Goal: Task Accomplishment & Management: Manage account settings

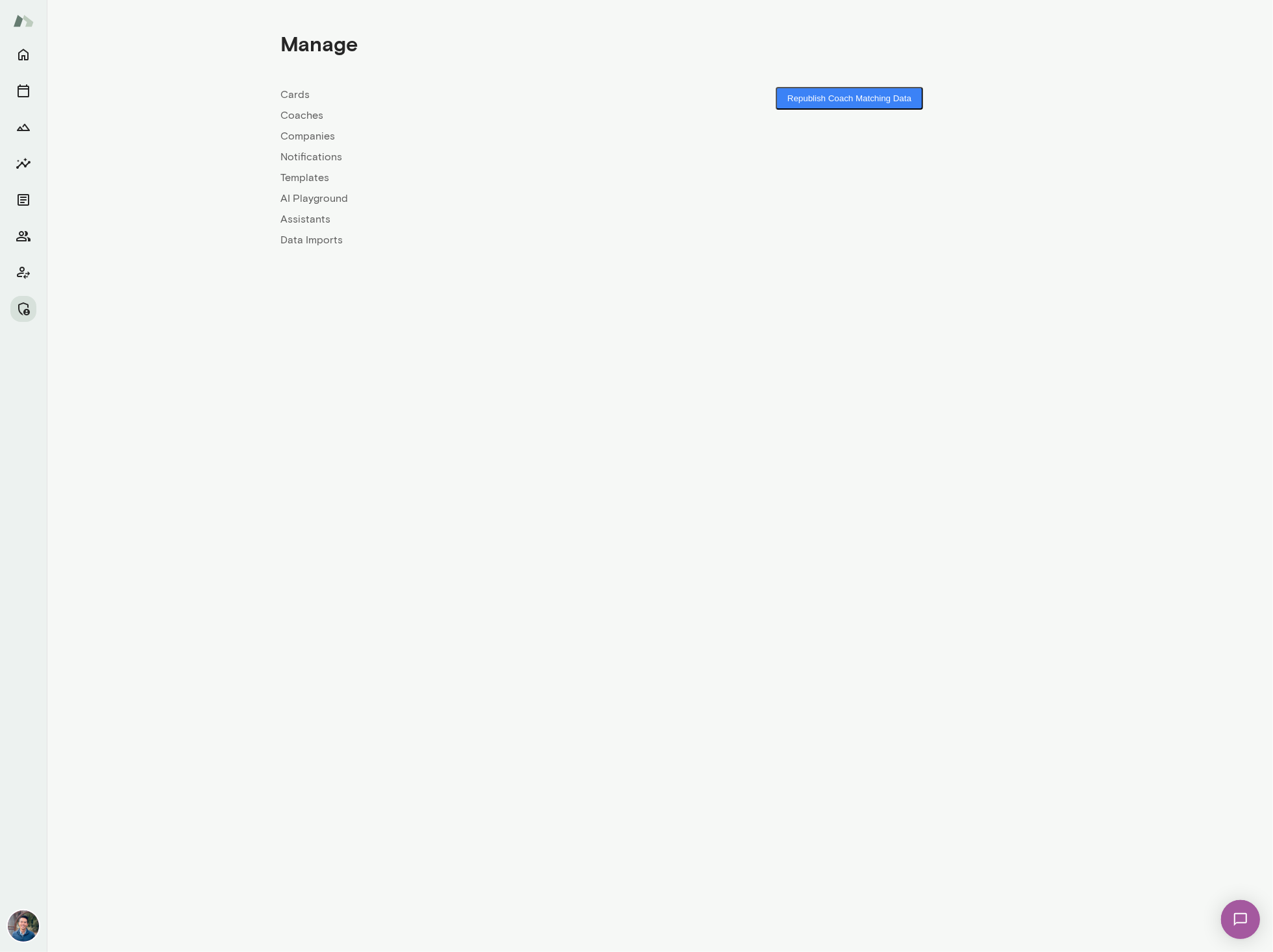
click at [304, 117] on link "Coaches" at bounding box center [470, 115] width 379 height 16
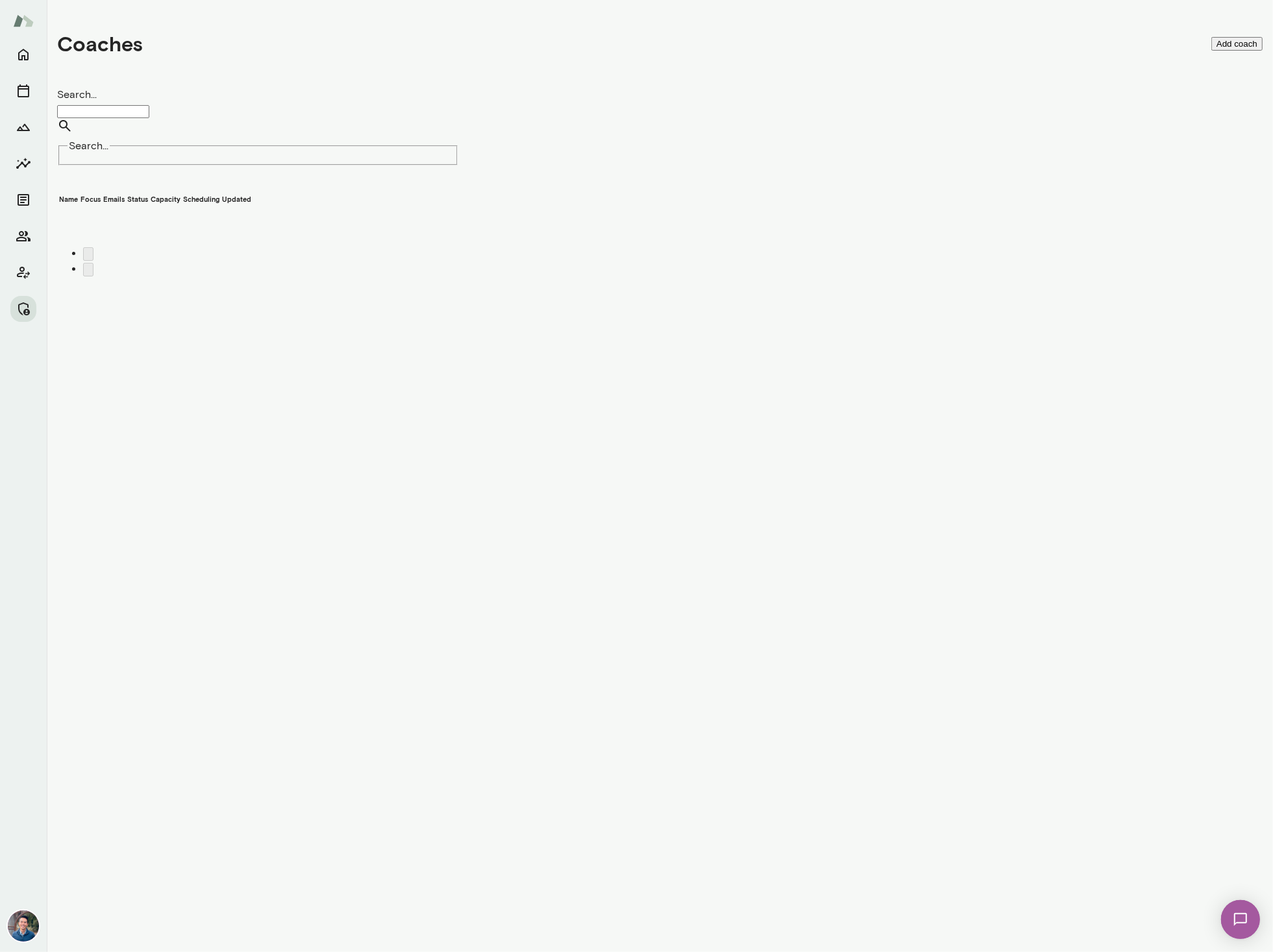
click at [150, 117] on input "Search..." at bounding box center [103, 111] width 93 height 13
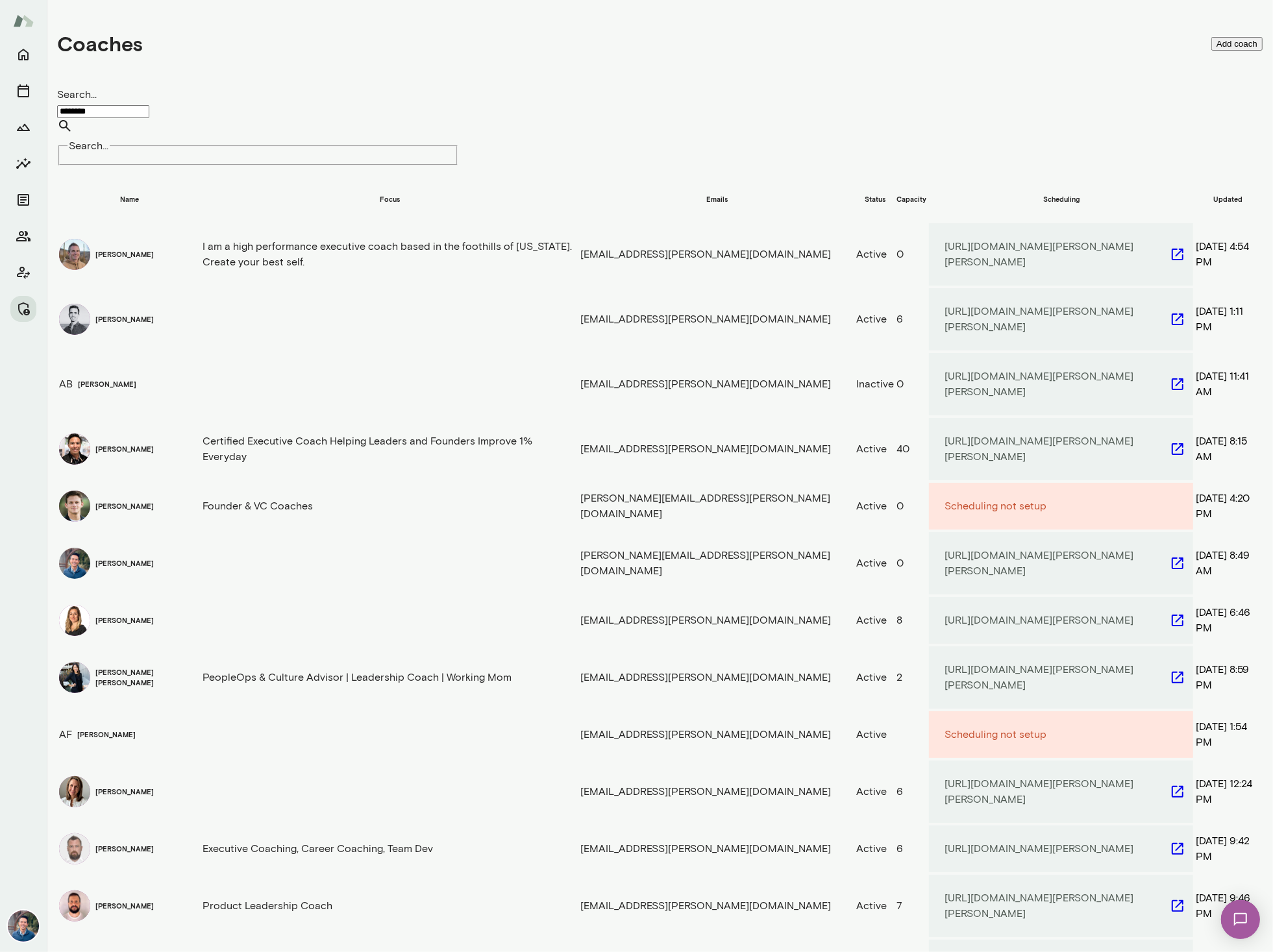
type input "********"
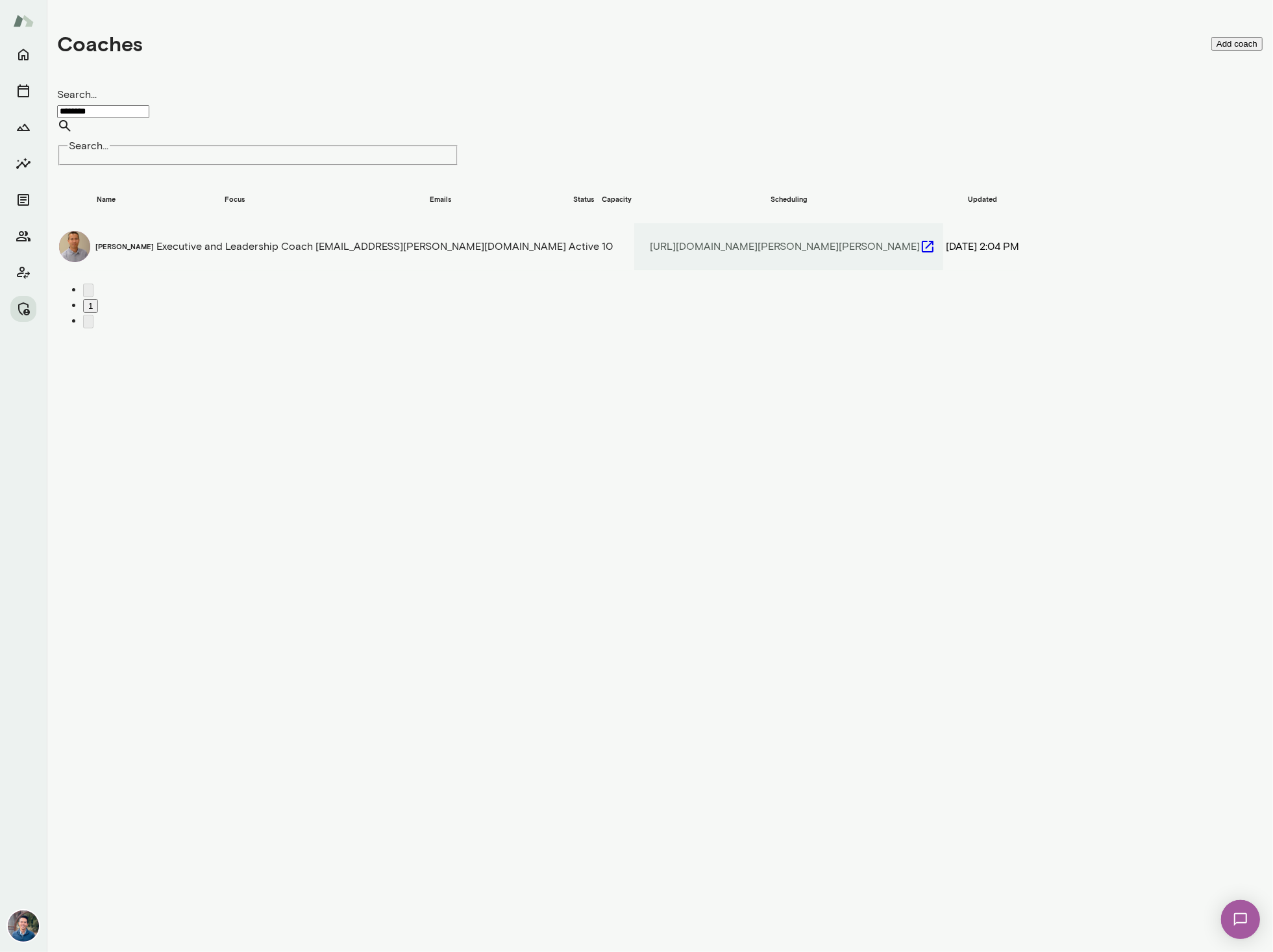
click at [153, 225] on div "Kevin Au" at bounding box center [106, 247] width 94 height 43
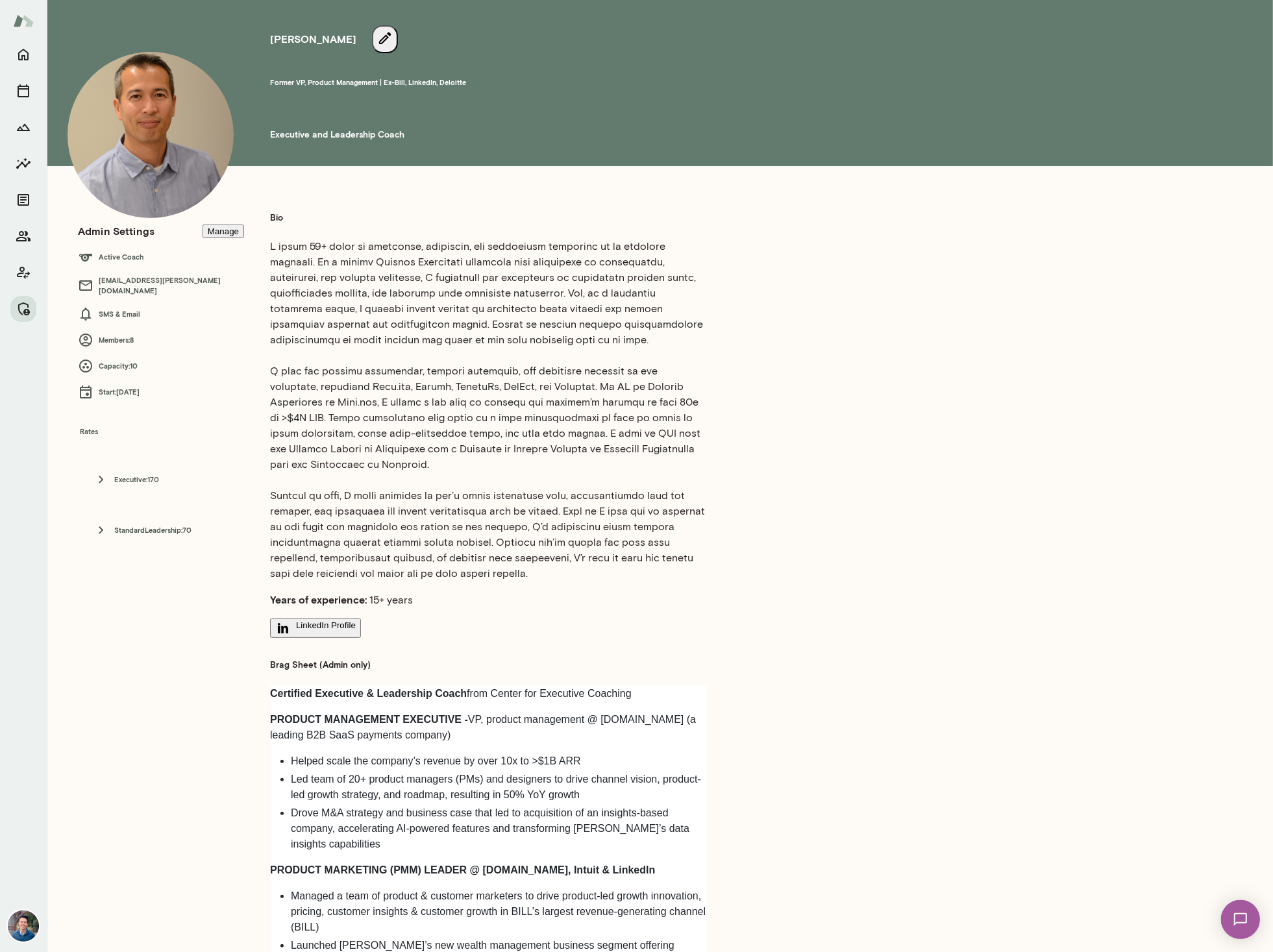
click at [228, 237] on button "Manage" at bounding box center [223, 231] width 41 height 14
click at [153, 312] on span "[PERSON_NAME]" at bounding box center [113, 320] width 81 height 16
click at [63, 310] on img at bounding box center [31, 340] width 63 height 63
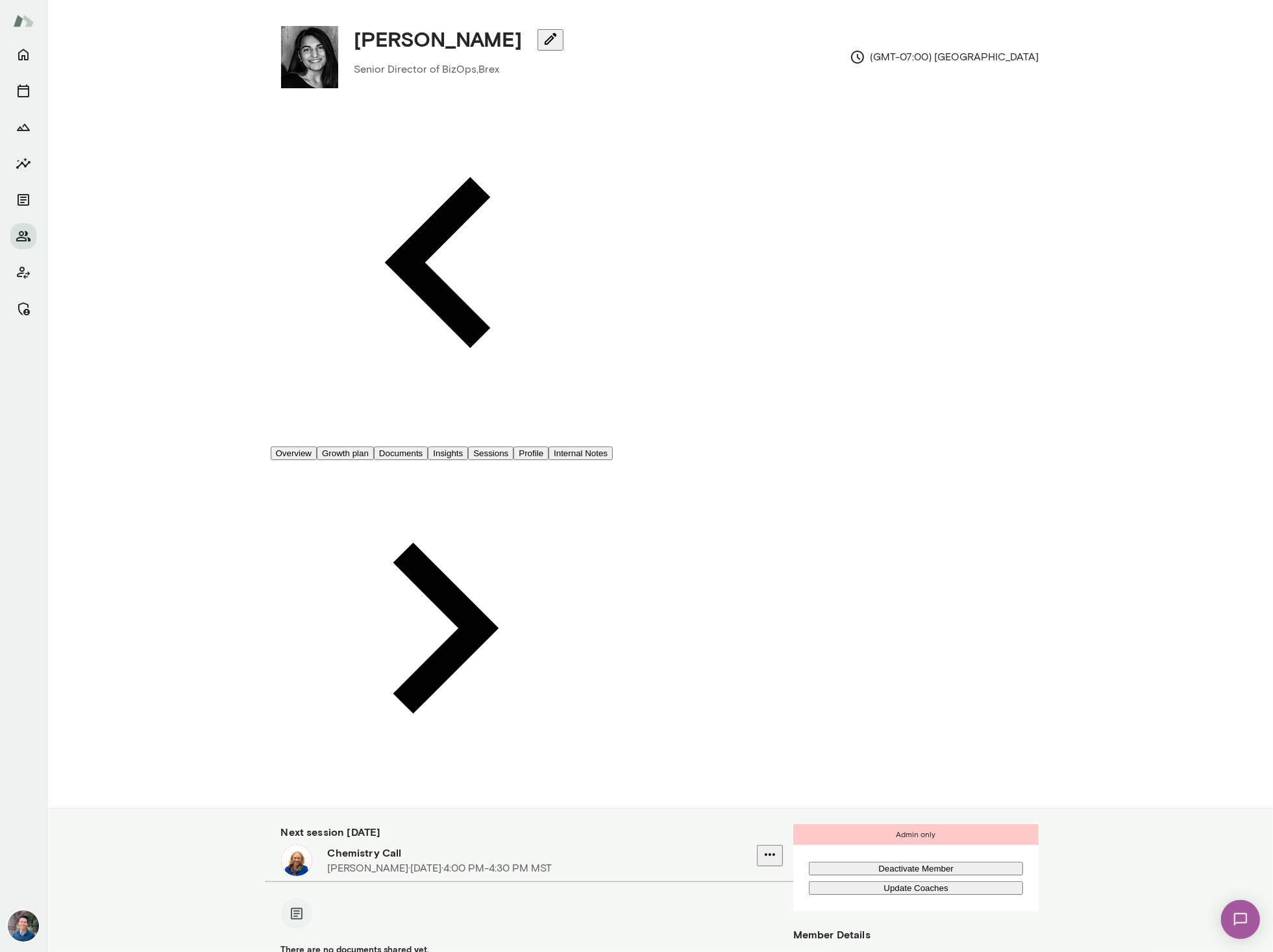
click at [514, 446] on button "Sessions" at bounding box center [490, 453] width 46 height 14
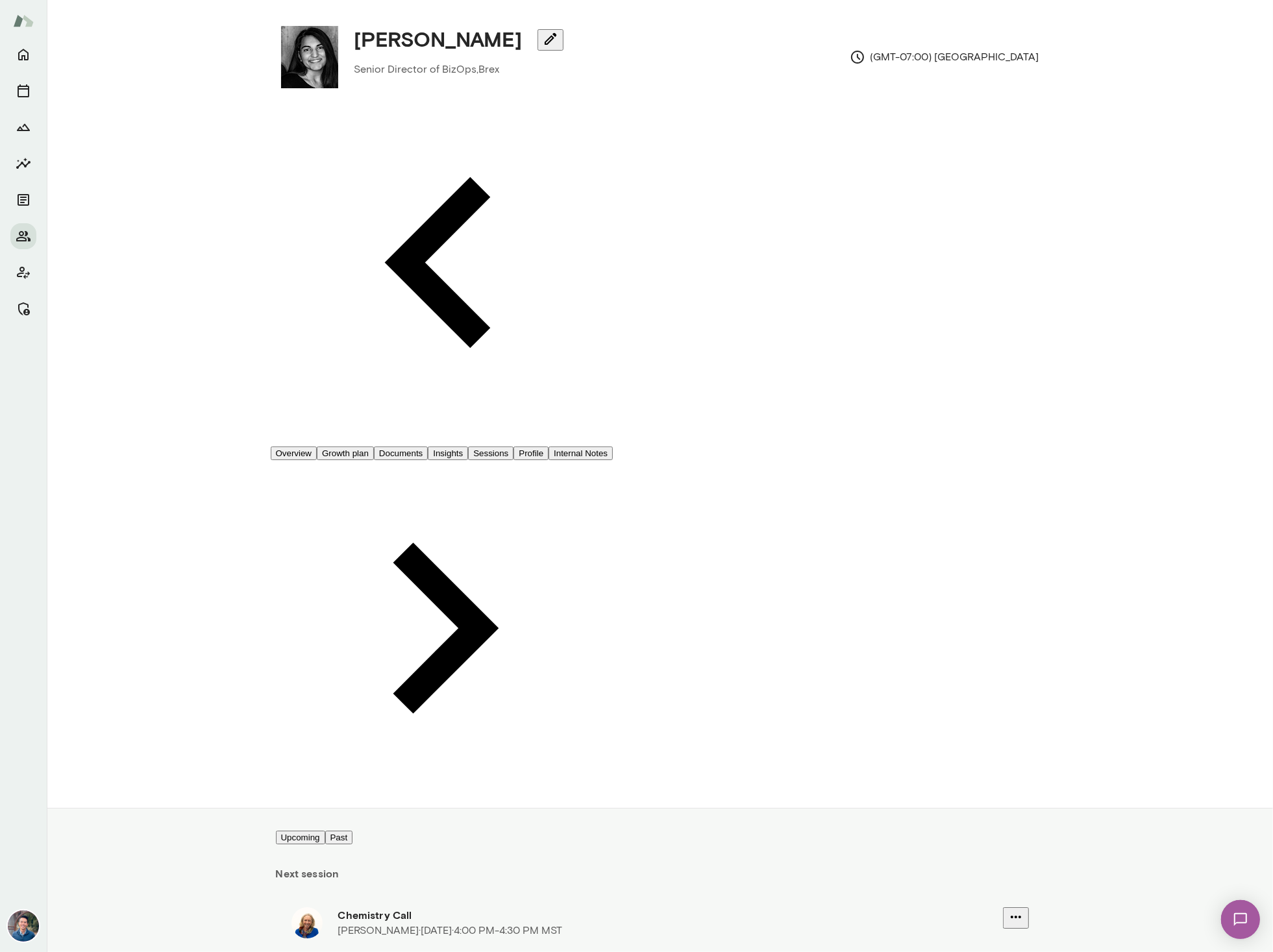
click at [359, 907] on h6 "Chemistry Call" at bounding box center [670, 915] width 664 height 16
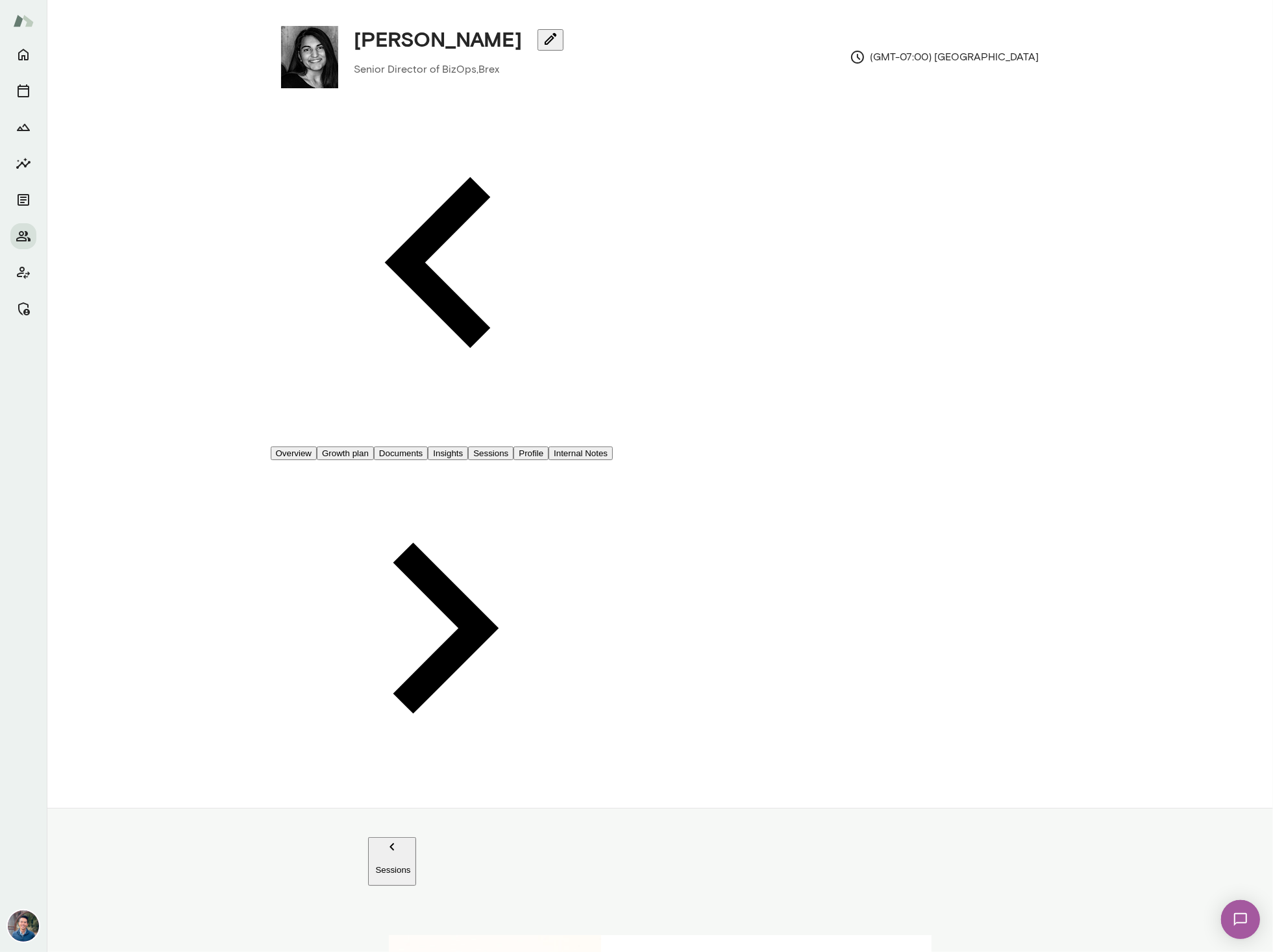
click at [402, 865] on p "Sessions" at bounding box center [392, 870] width 37 height 9
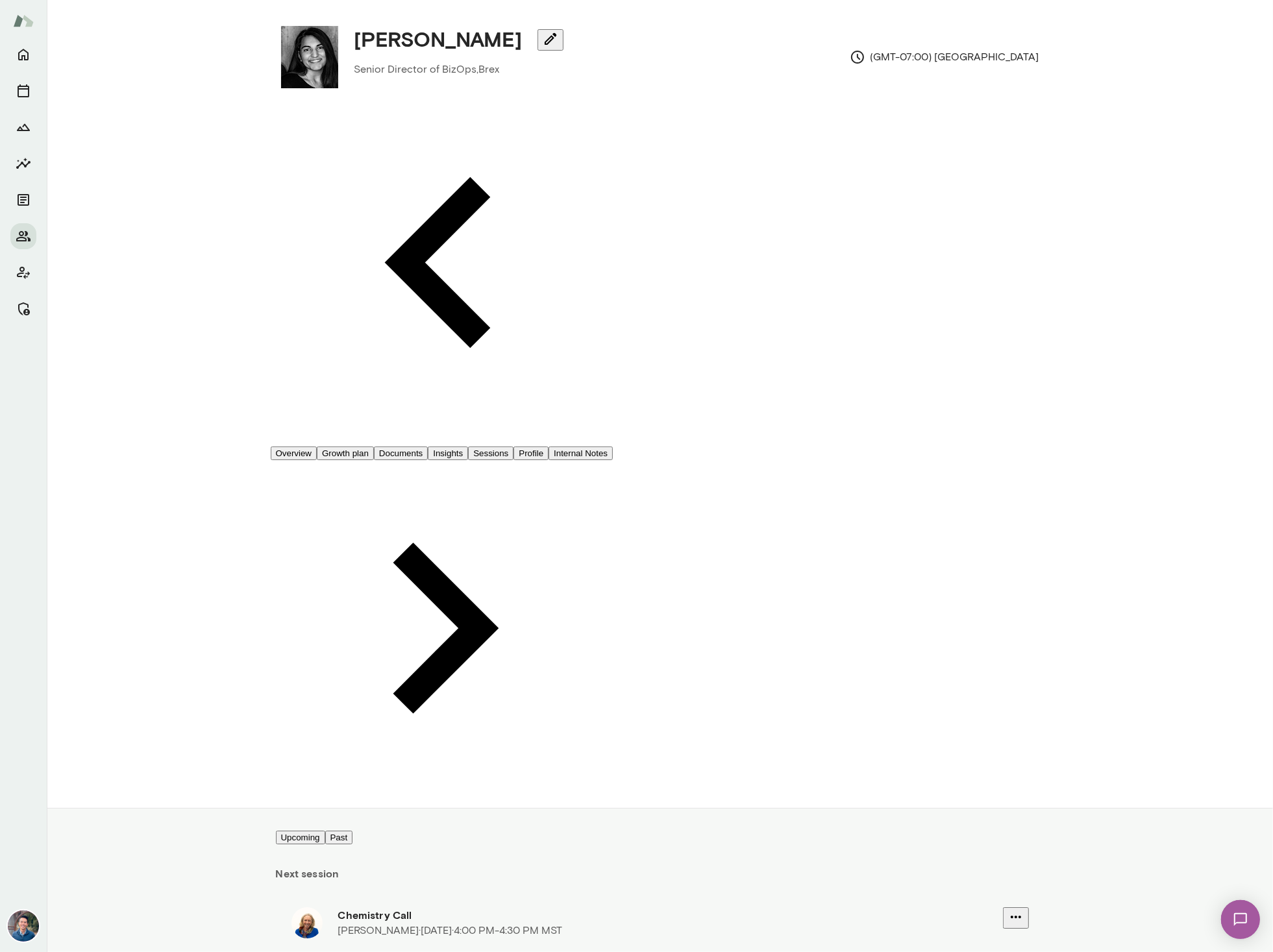
drag, startPoint x: 116, startPoint y: 160, endPoint x: 124, endPoint y: 24, distance: 136.2
click at [115, 808] on div "Upcoming Past Next session Chemistry Call Cathy Wright · Mon, Sep 8 · 4:00 PM-4…" at bounding box center [659, 879] width 1226 height 143
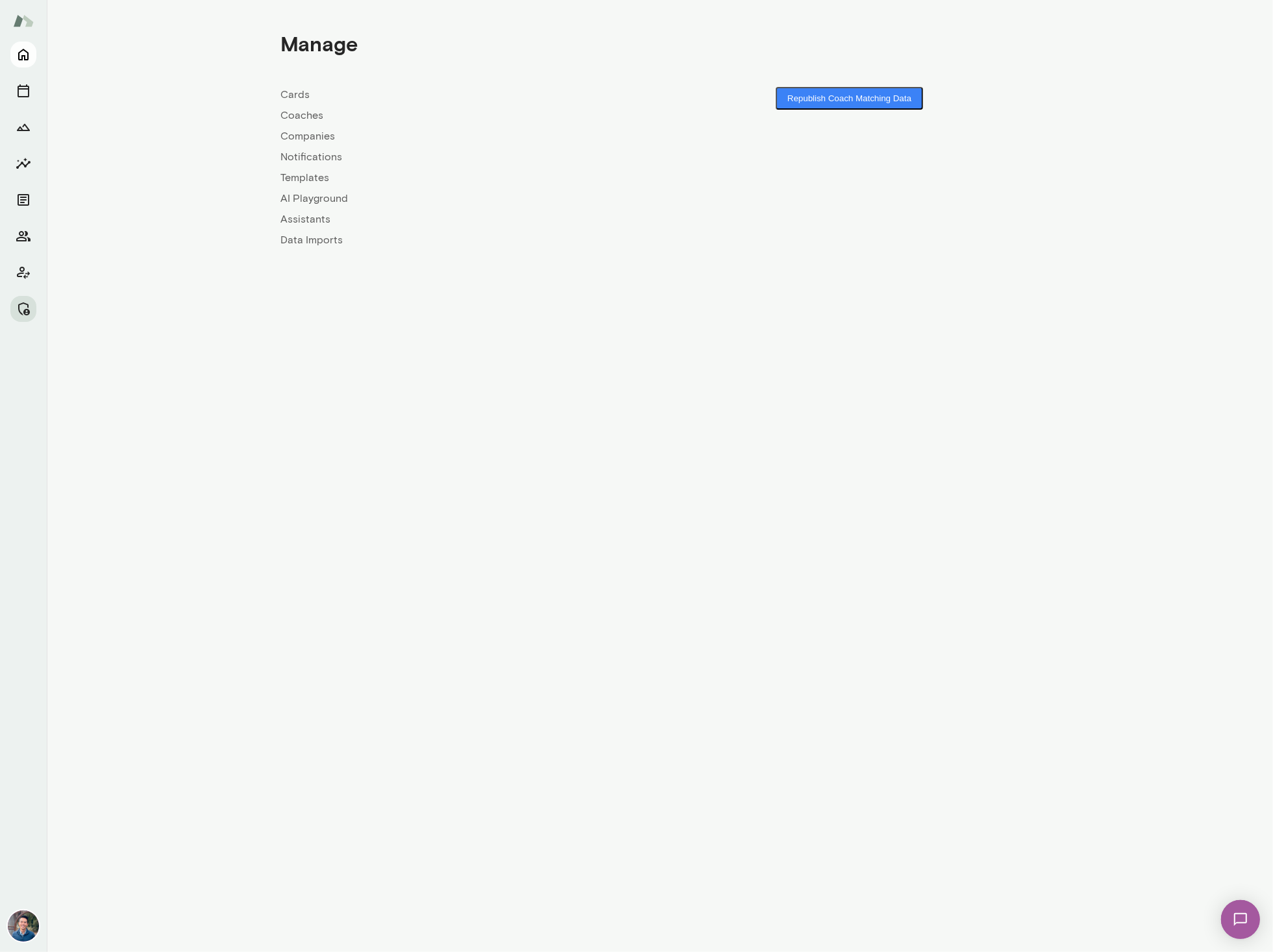
click at [19, 58] on icon "Home" at bounding box center [22, 55] width 10 height 11
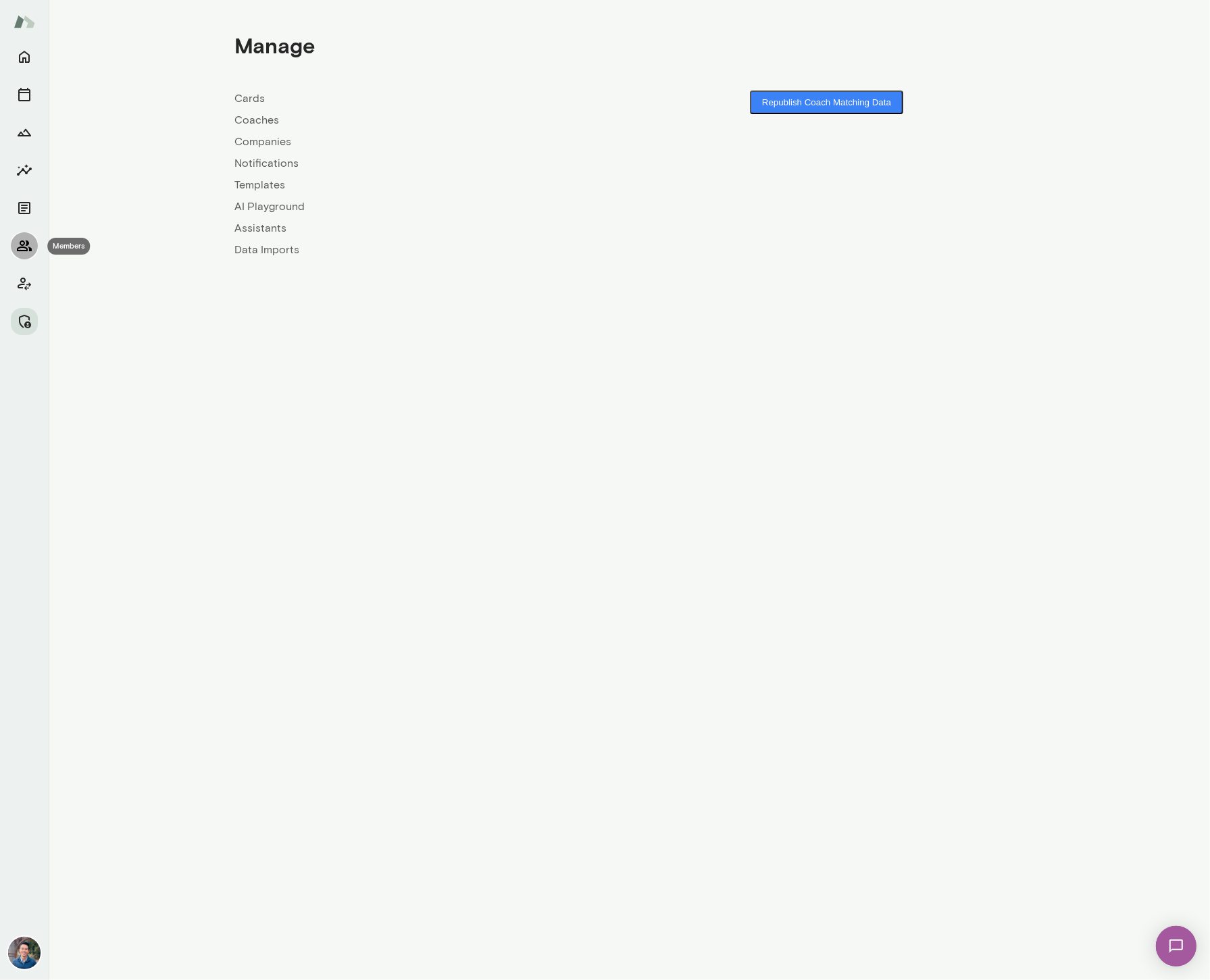
click at [24, 247] on icon "Members" at bounding box center [23, 245] width 15 height 11
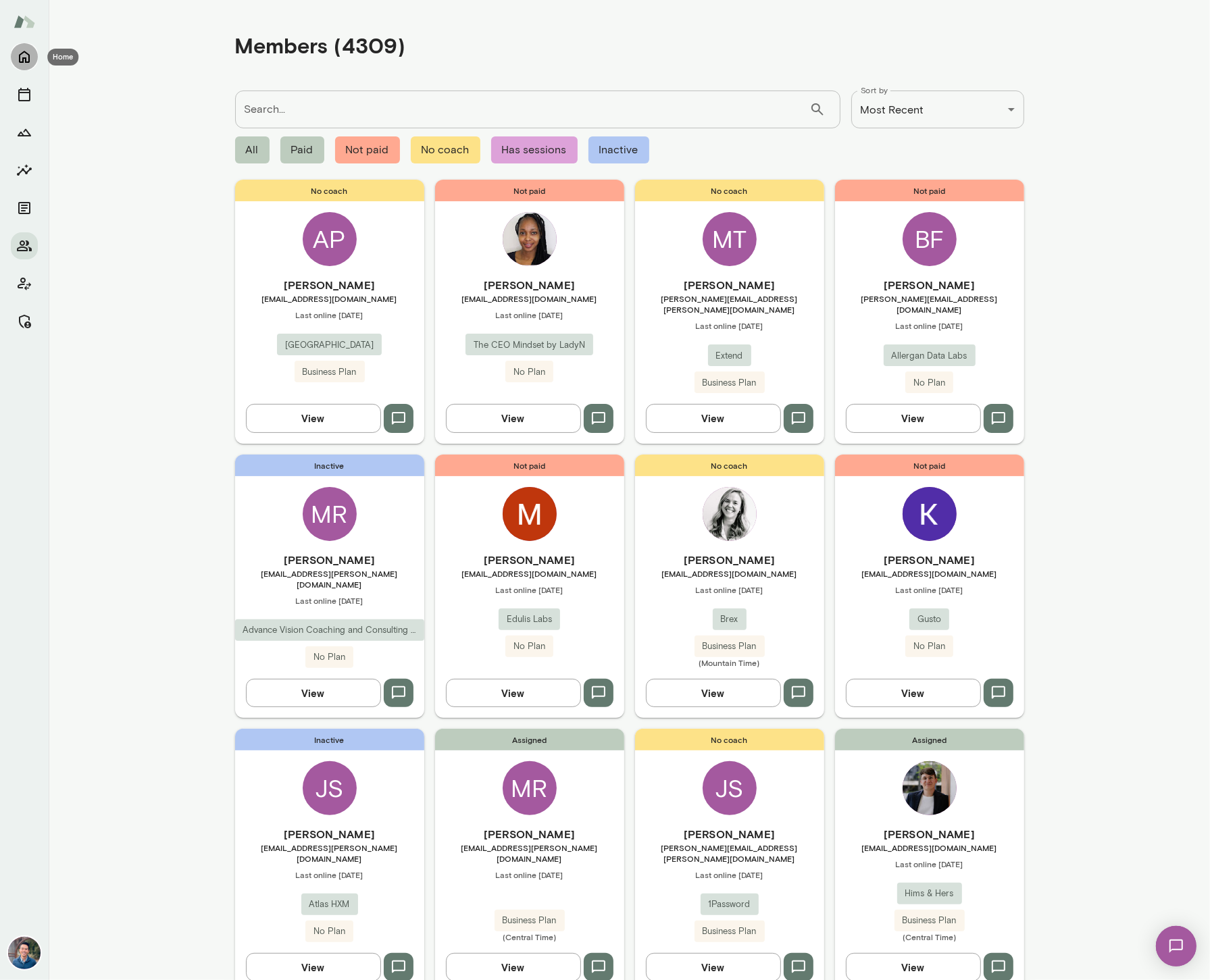
click at [24, 56] on icon "Home" at bounding box center [24, 56] width 17 height 17
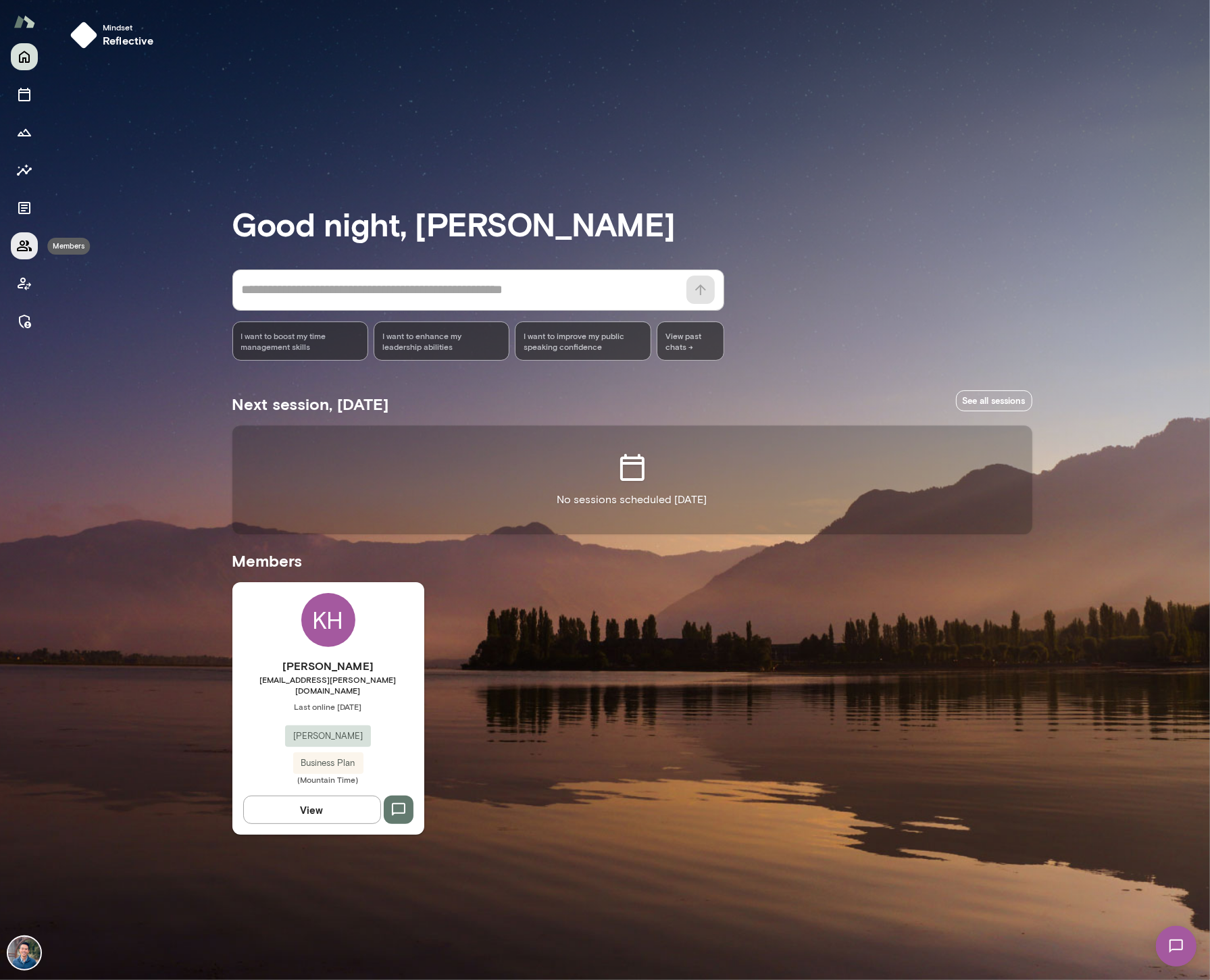
click at [18, 248] on icon "Members" at bounding box center [23, 245] width 15 height 11
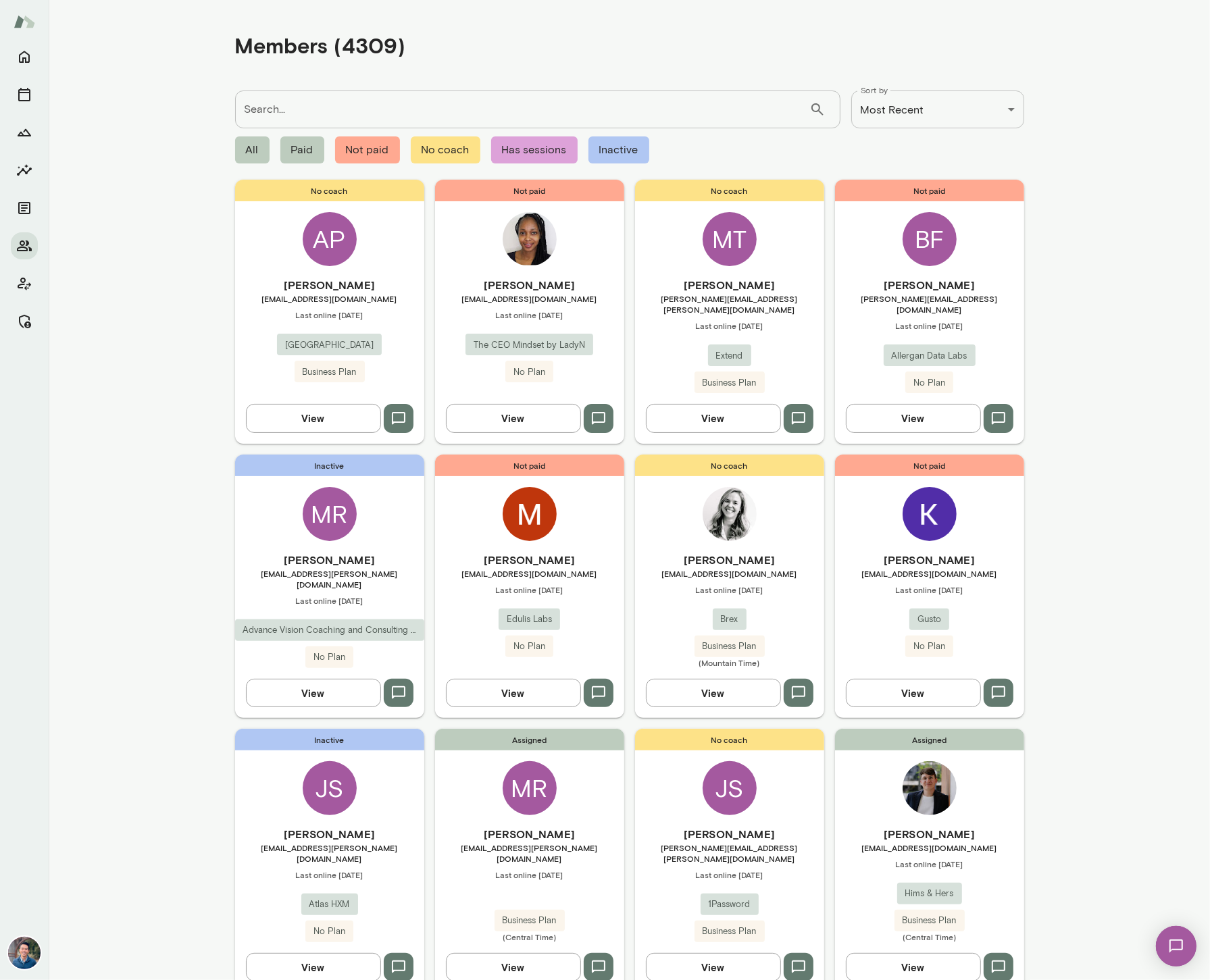
click at [987, 842] on span "mdubreucq@forhims.com" at bounding box center [930, 847] width 189 height 11
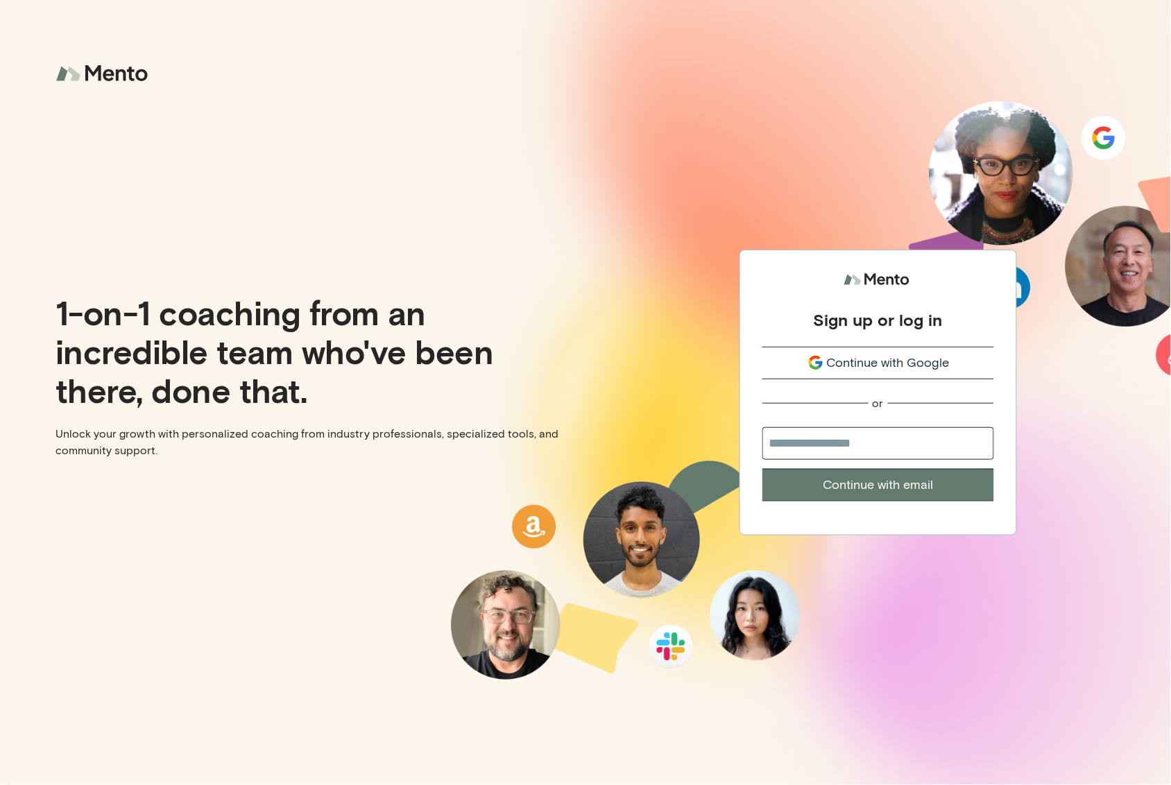
click at [447, 145] on div "1-on-1 coaching from an incredible team who've been there, done that. Unlock yo…" at bounding box center [293, 392] width 586 height 785
click at [390, 161] on div "1-on-1 coaching from an incredible team who've been there, done that. Unlock yo…" at bounding box center [293, 392] width 586 height 785
click at [960, 361] on div "Continue with Google" at bounding box center [879, 363] width 232 height 19
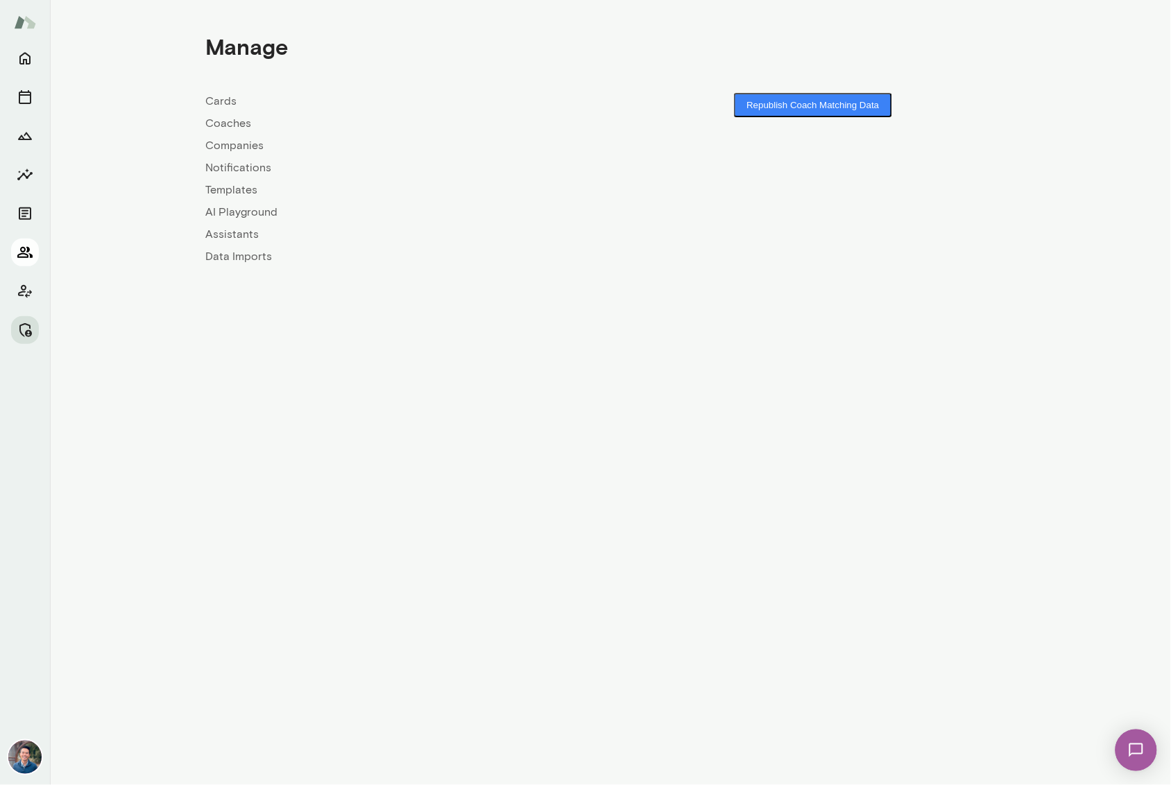
drag, startPoint x: 17, startPoint y: 258, endPoint x: 24, endPoint y: 252, distance: 9.3
click at [17, 258] on icon "Members" at bounding box center [25, 252] width 17 height 17
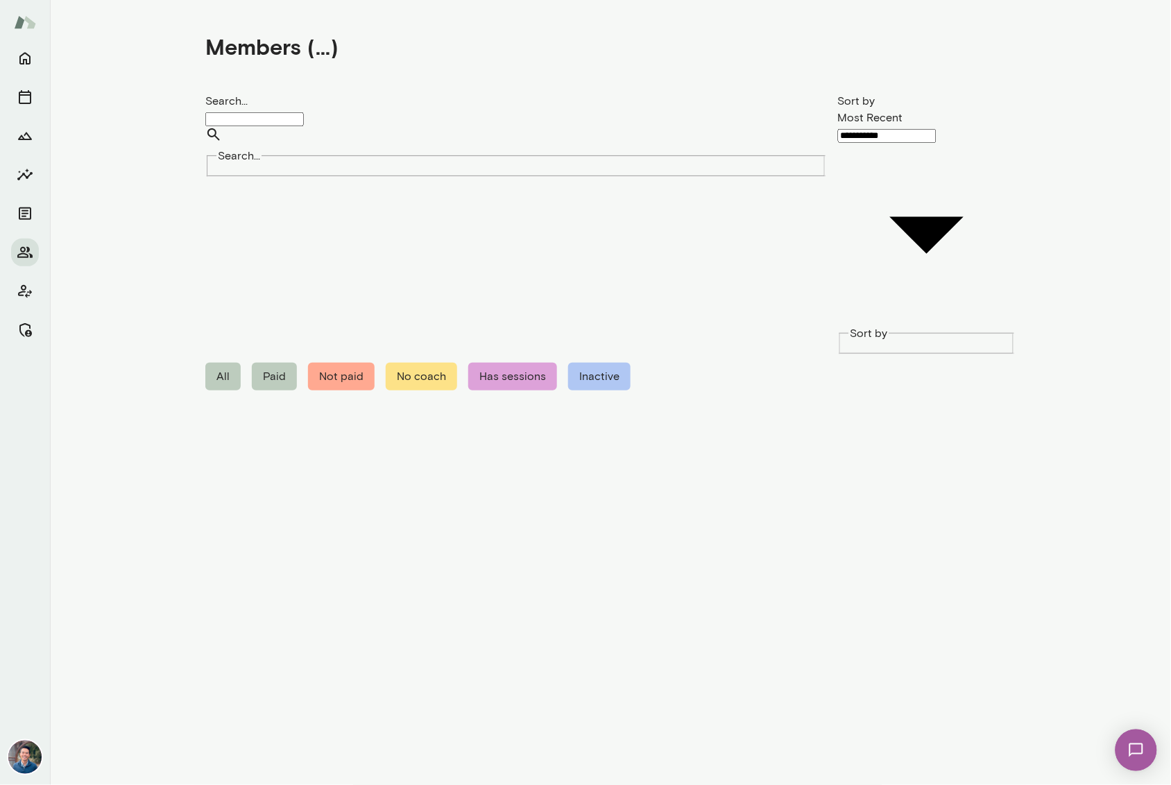
click at [304, 112] on input "Search..." at bounding box center [254, 119] width 99 height 14
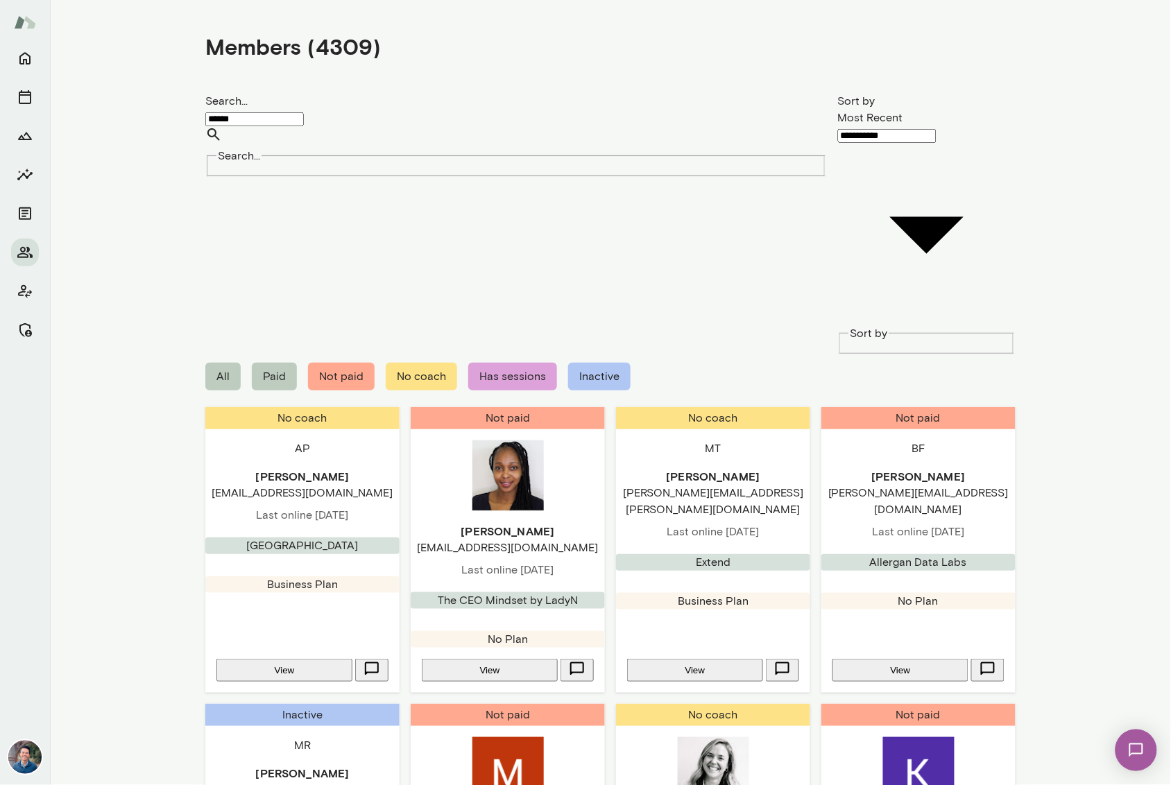
drag, startPoint x: 233, startPoint y: 114, endPoint x: 244, endPoint y: 115, distance: 11.2
click at [233, 114] on input "******" at bounding box center [254, 119] width 99 height 14
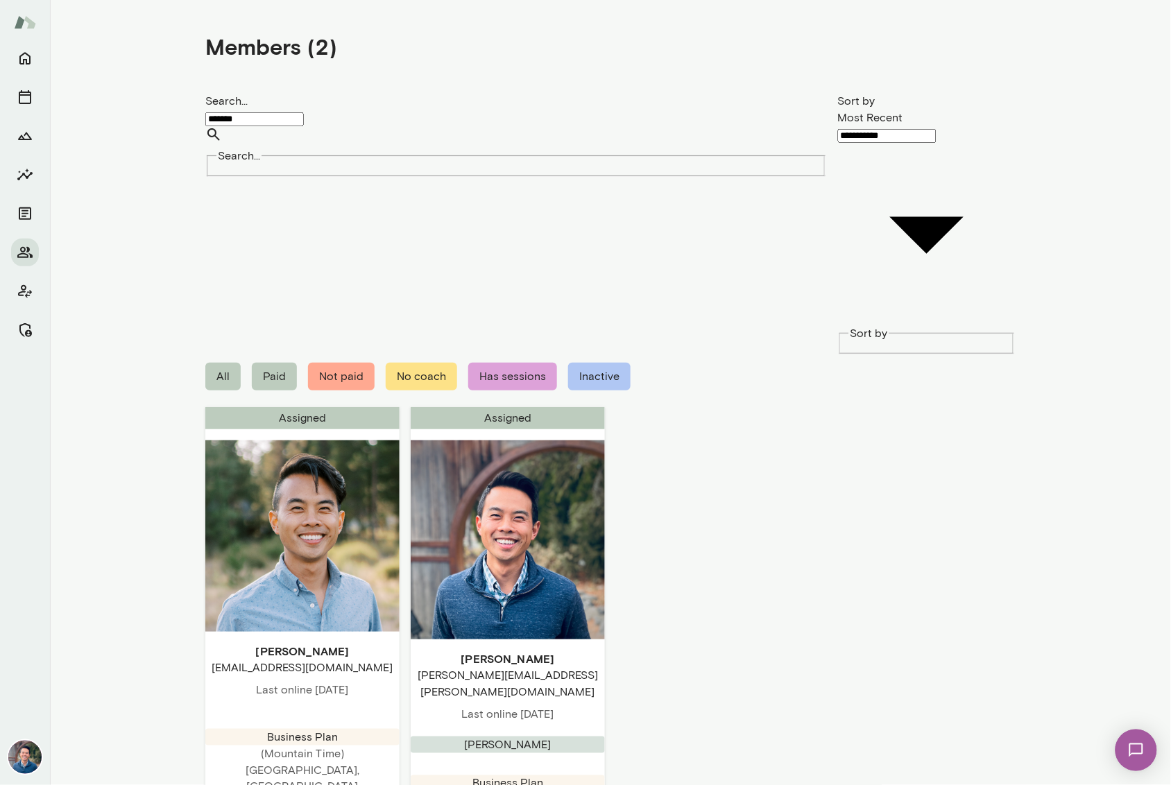
type input "*******"
click at [346, 407] on div "Assigned Alex Yu alexanderwilliamyu@gmail.com Last online July 9 Business Plan …" at bounding box center [302, 647] width 194 height 480
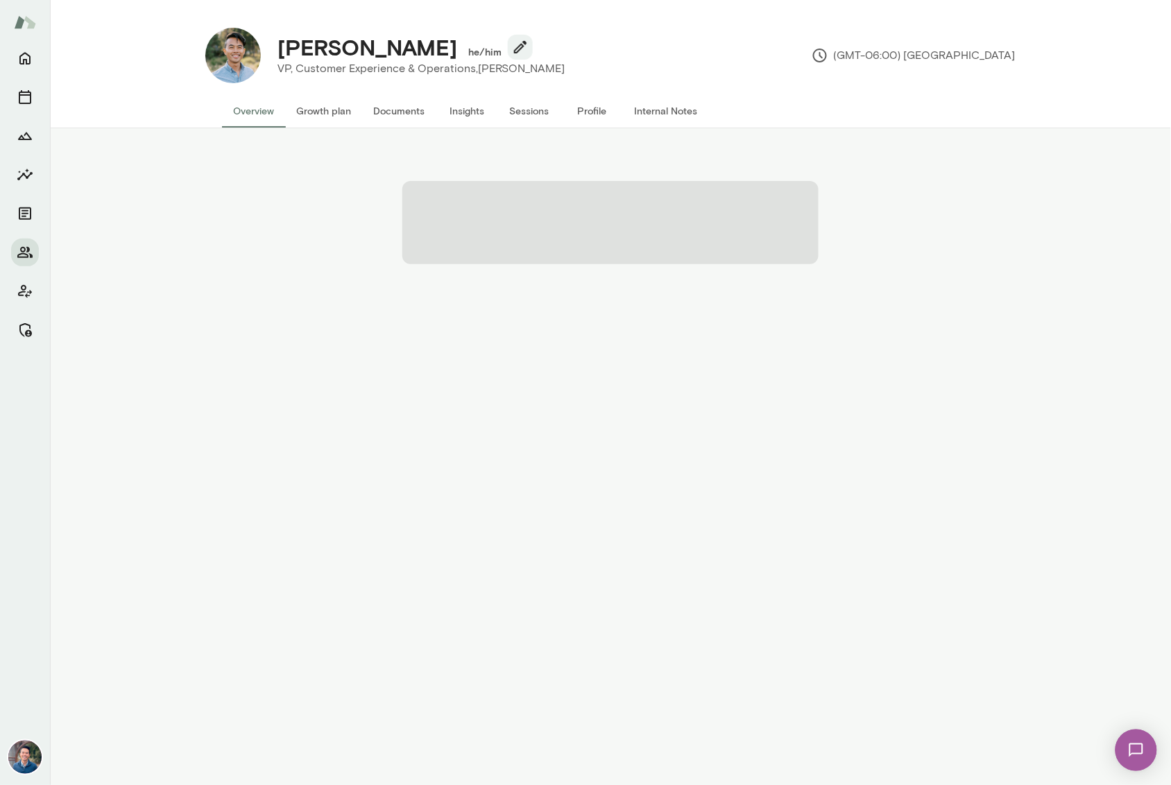
click at [875, 201] on div at bounding box center [610, 220] width 1077 height 139
click at [538, 233] on span at bounding box center [610, 222] width 416 height 83
click at [29, 257] on icon "Members" at bounding box center [25, 252] width 17 height 17
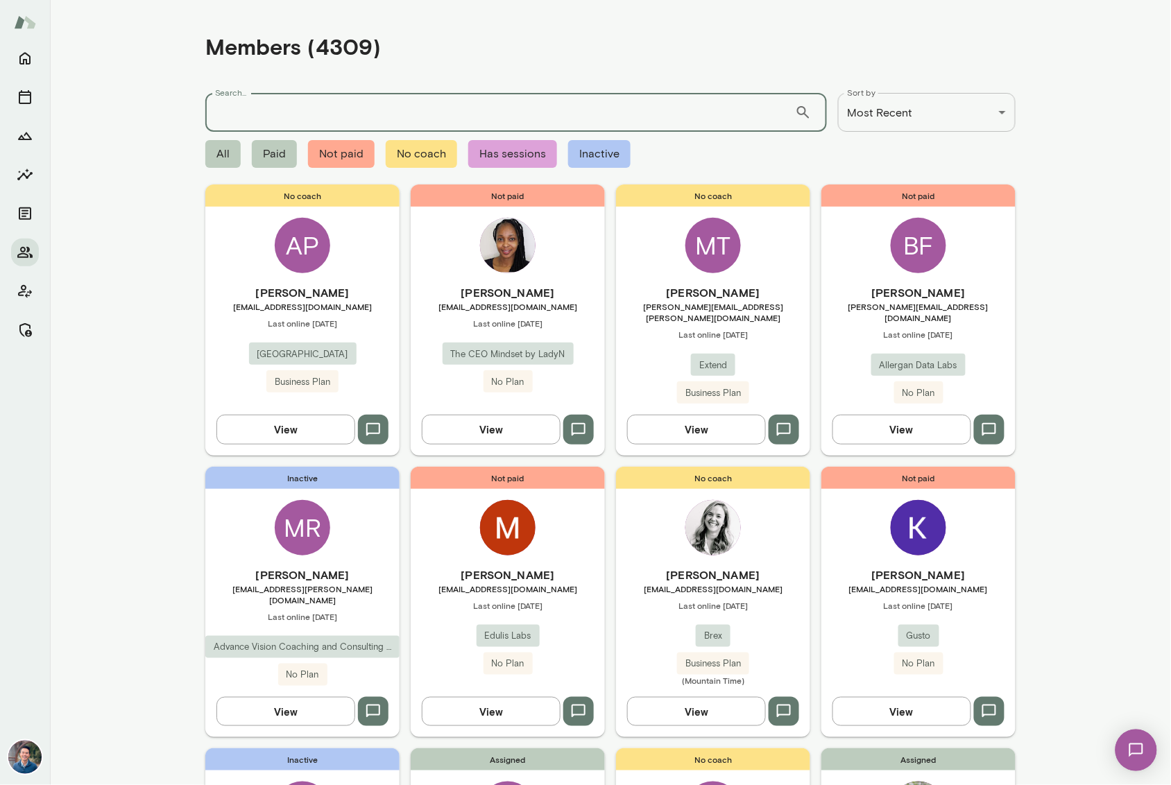
click at [400, 119] on input "Search..." at bounding box center [500, 112] width 590 height 39
type input "*******"
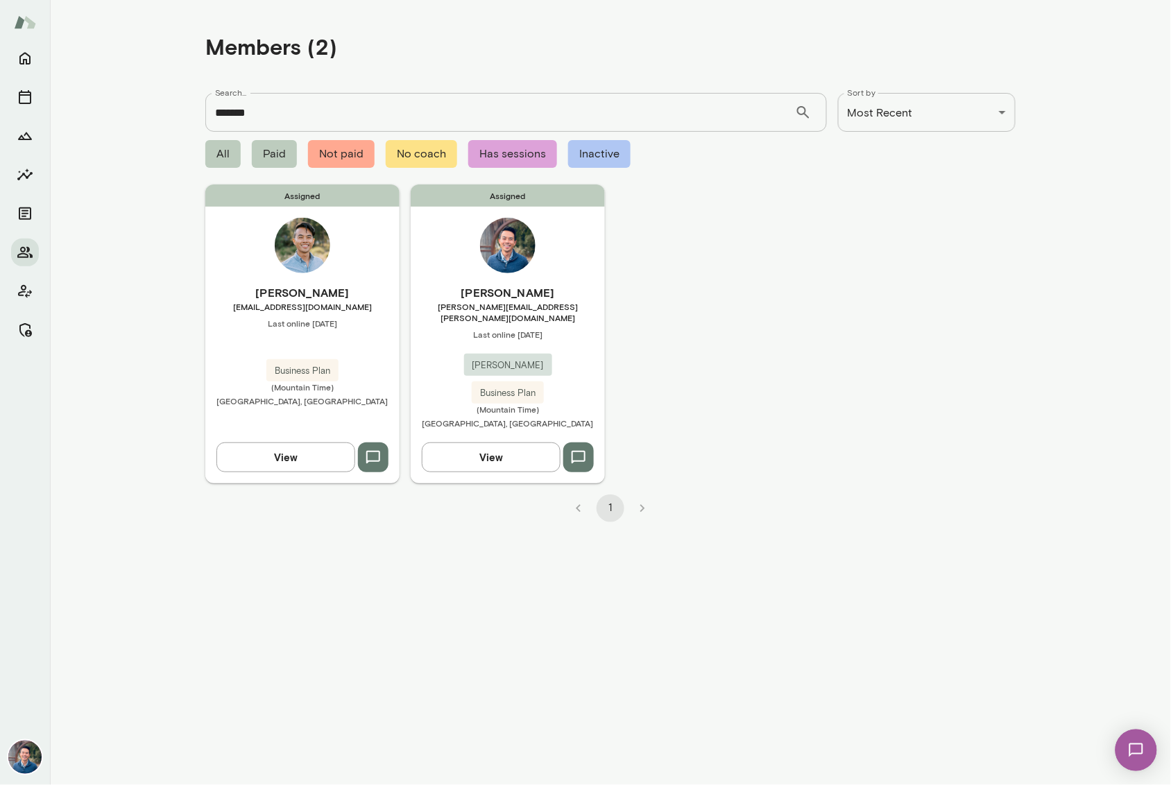
click at [357, 294] on h6 "[PERSON_NAME]" at bounding box center [302, 292] width 194 height 17
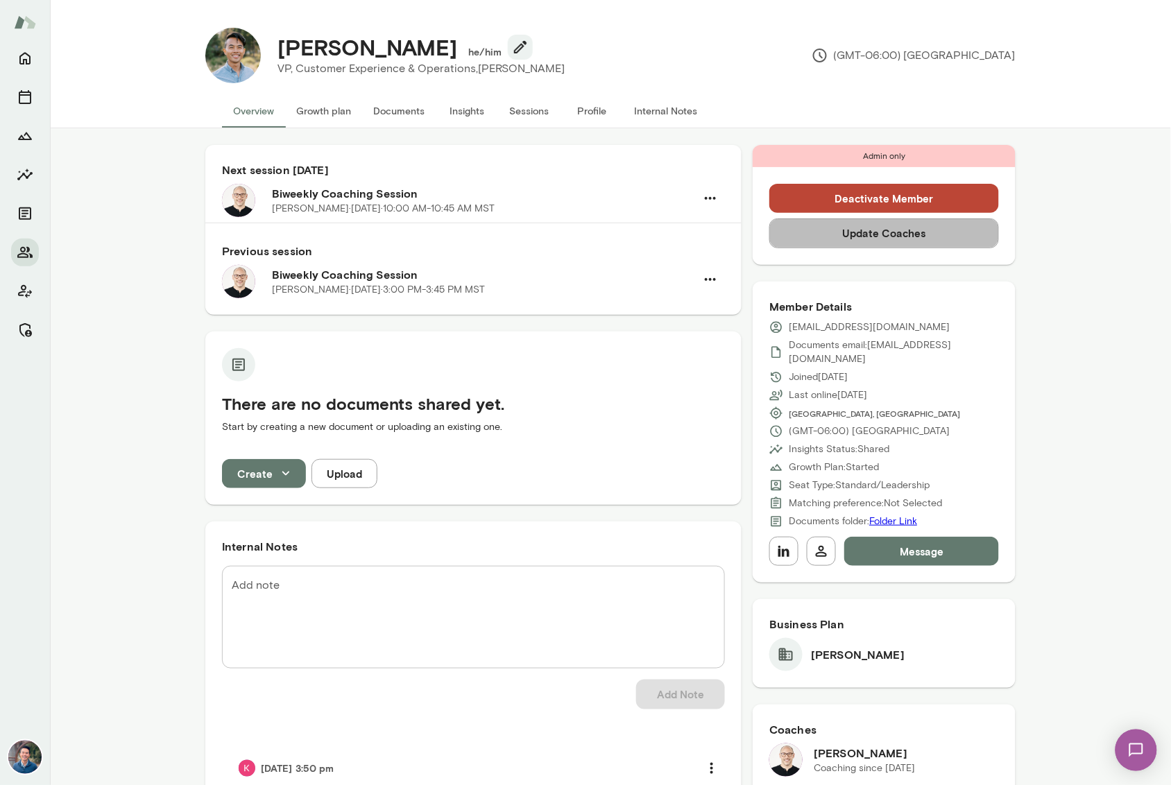
click at [905, 236] on button "Update Coaches" at bounding box center [884, 233] width 230 height 29
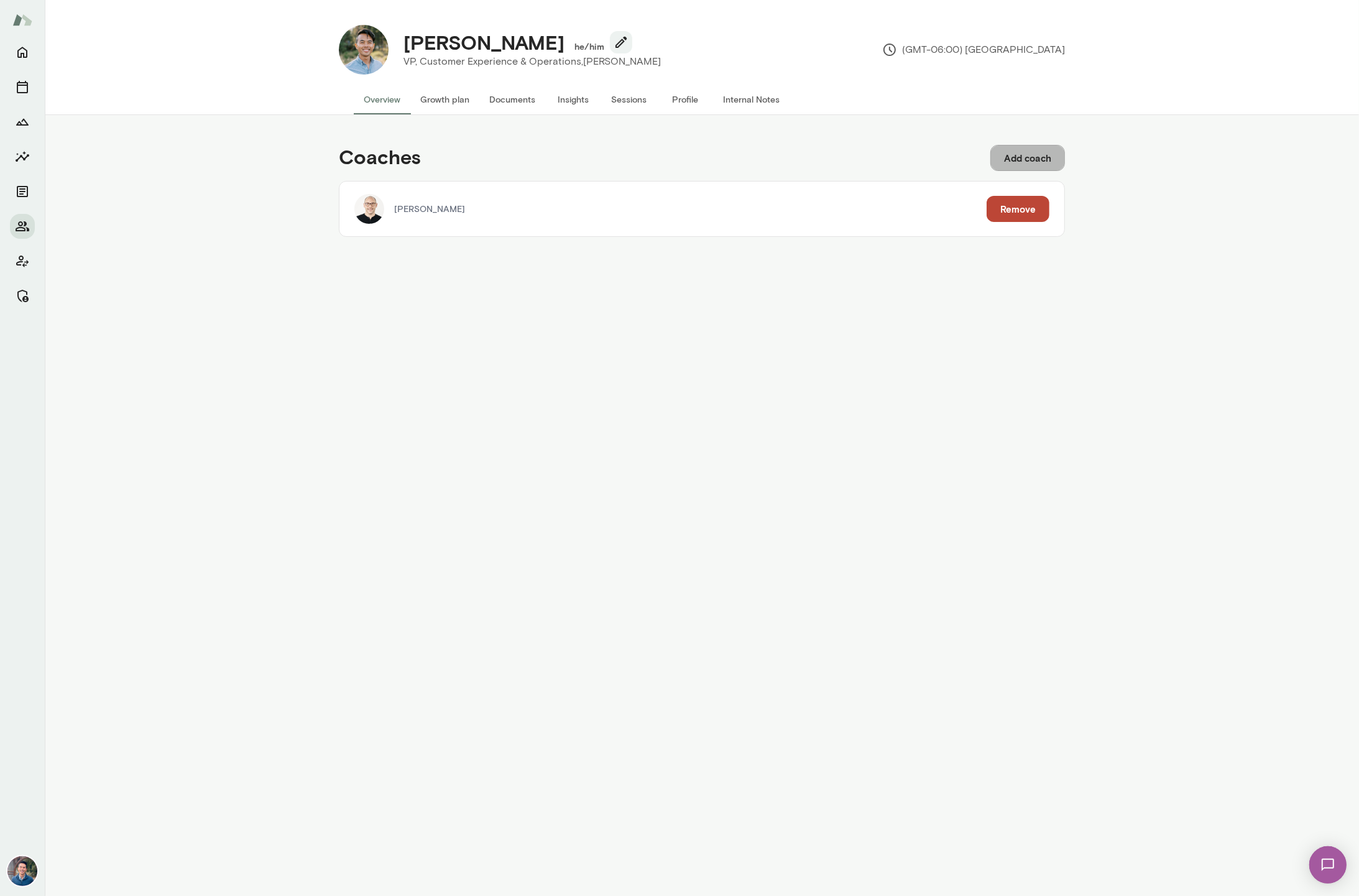
click at [1048, 153] on button "Add coach" at bounding box center [1027, 158] width 74 height 26
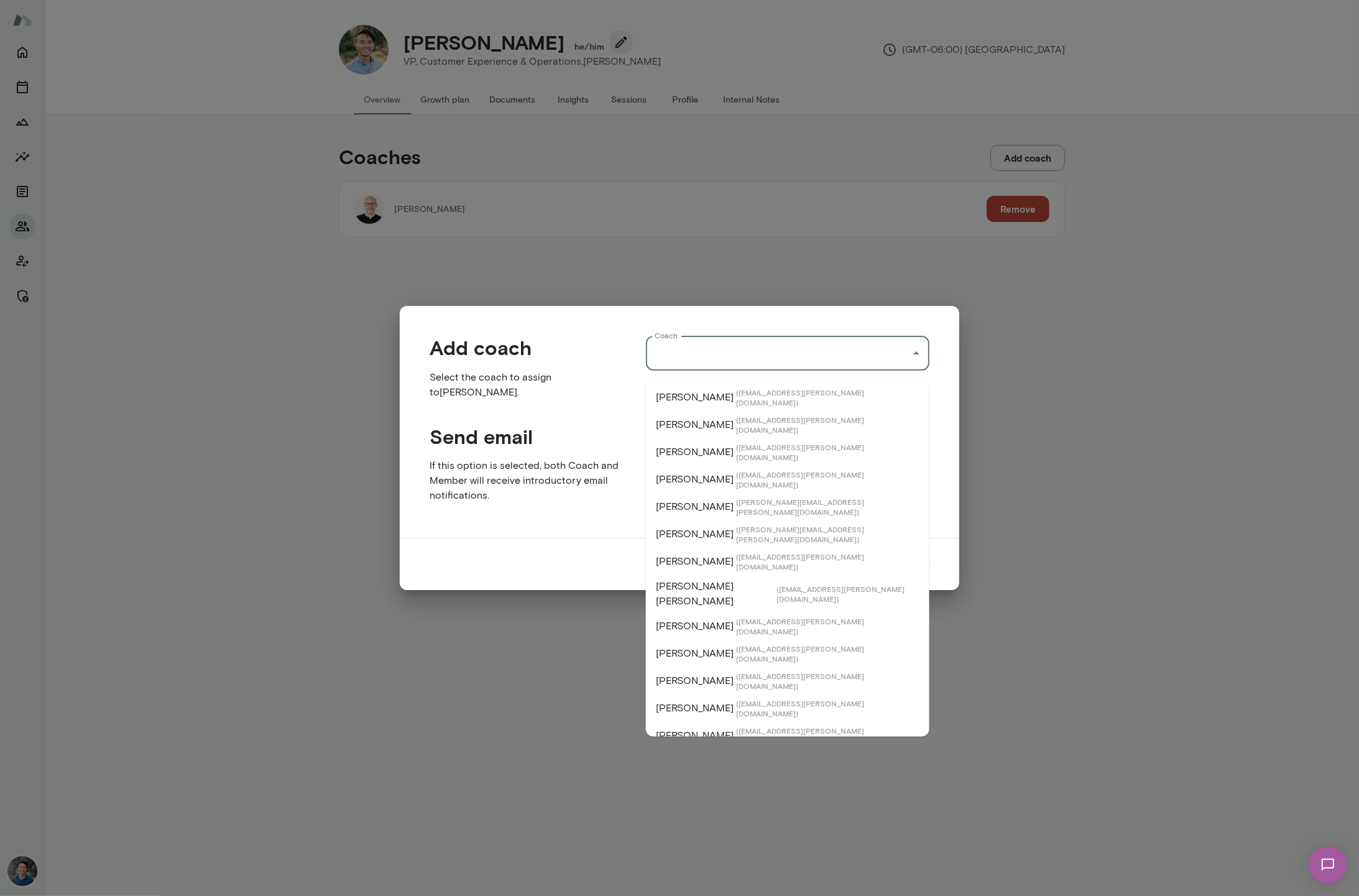
click at [729, 358] on input "Coach" at bounding box center [778, 353] width 254 height 23
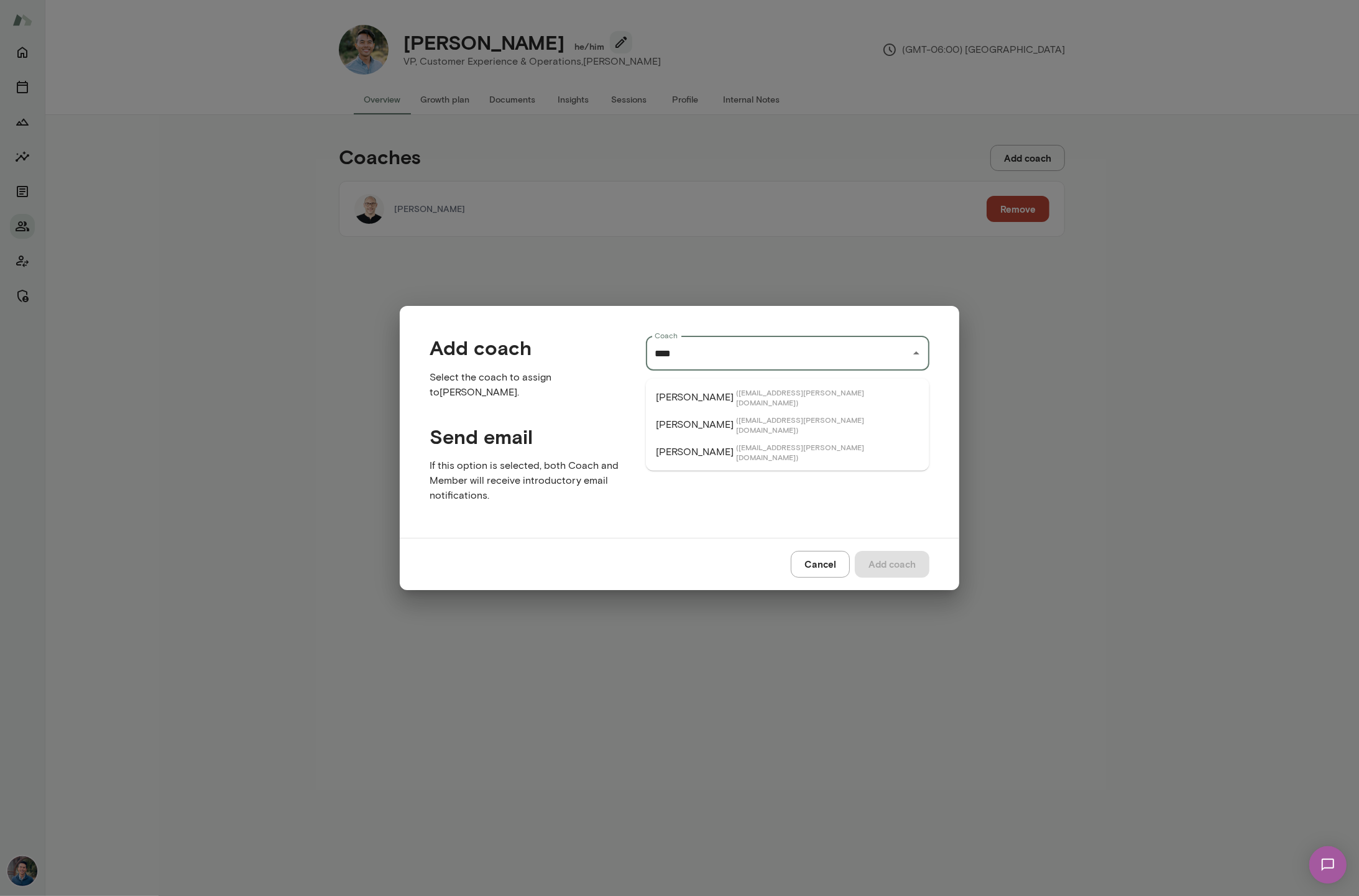
click at [749, 415] on span "( [EMAIL_ADDRESS][PERSON_NAME][DOMAIN_NAME] )" at bounding box center [827, 425] width 184 height 20
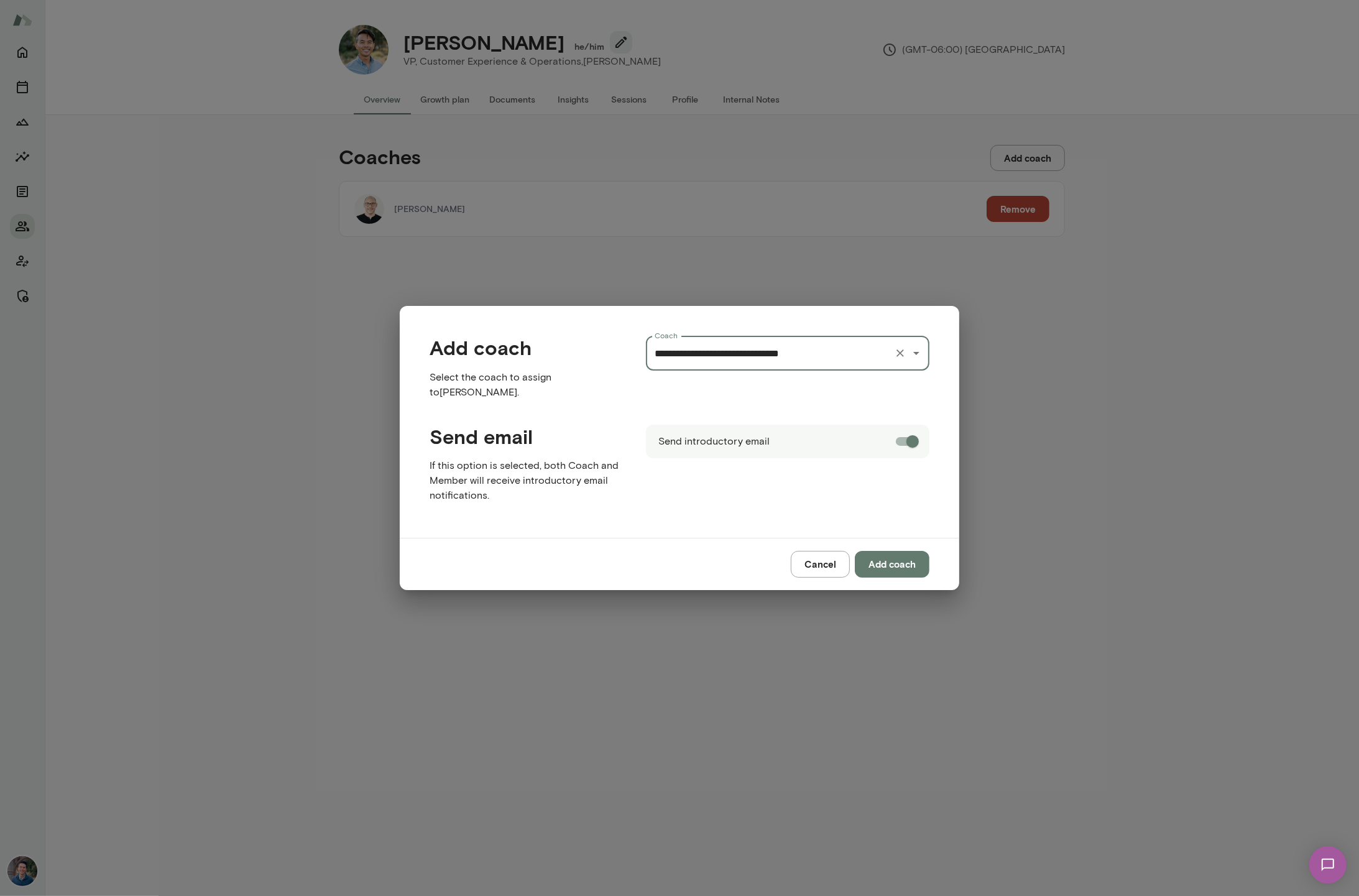
type input "**********"
click at [899, 561] on button "Add coach" at bounding box center [891, 564] width 74 height 26
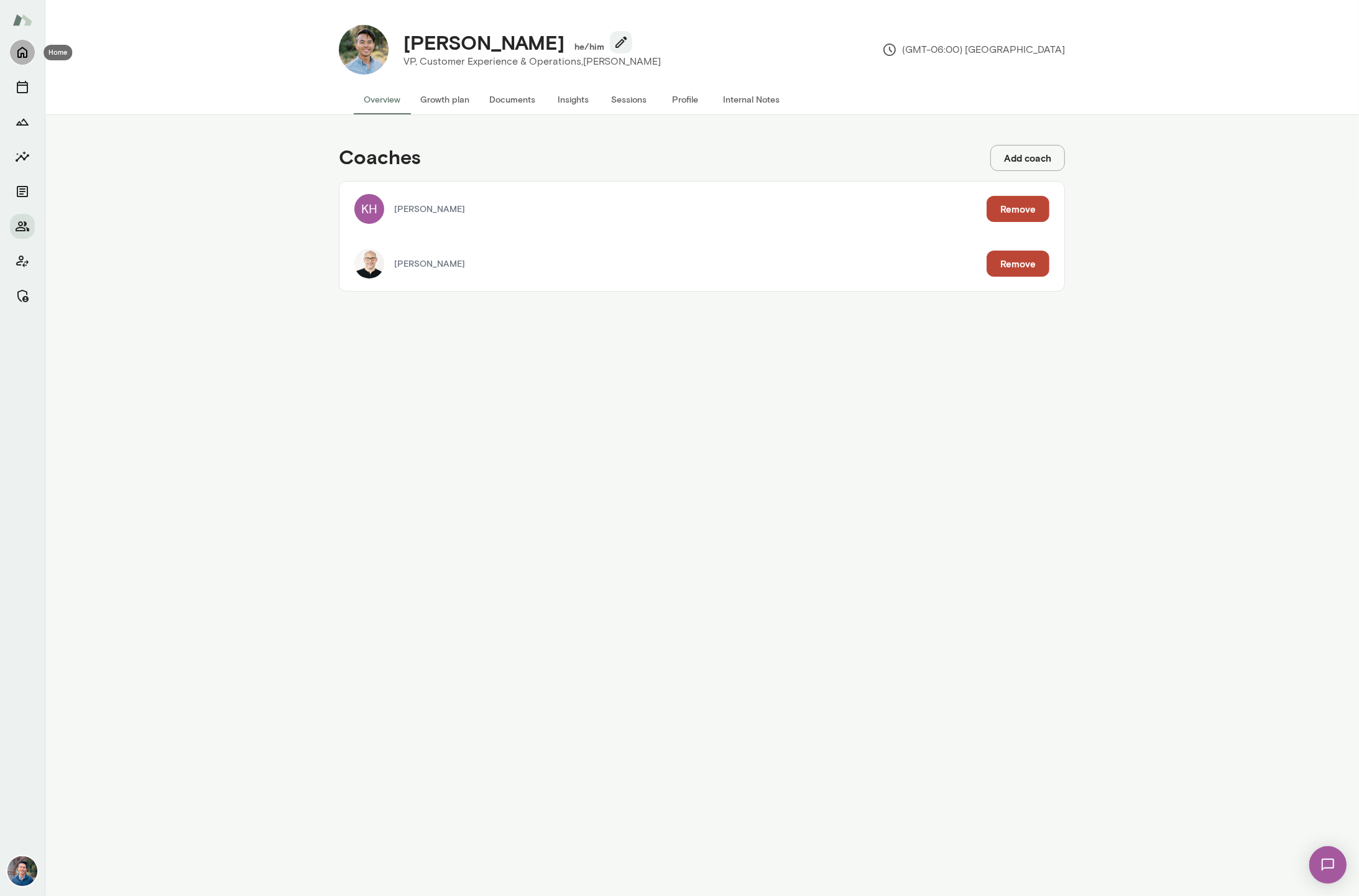
click at [17, 55] on icon "Home" at bounding box center [22, 53] width 10 height 11
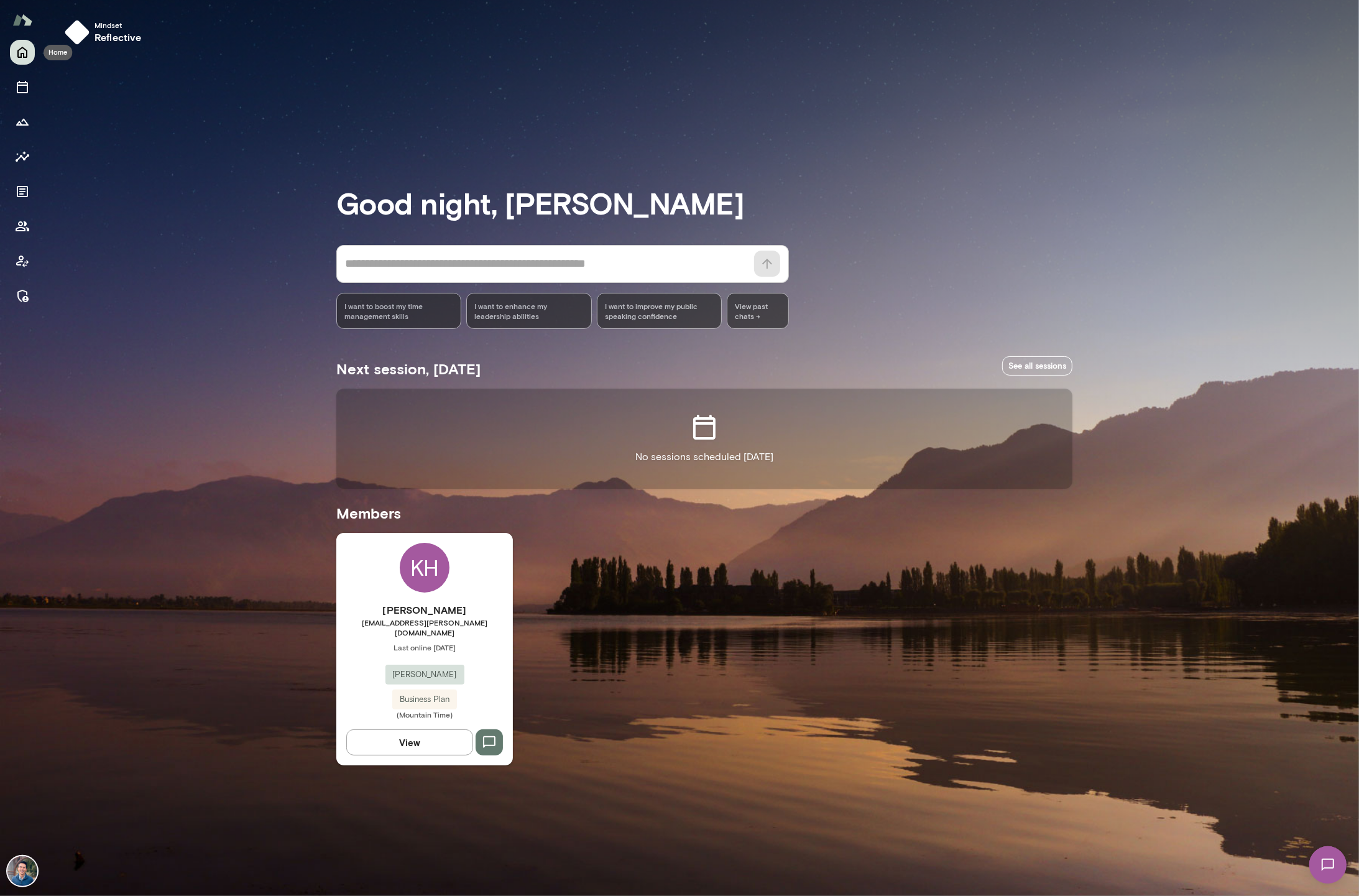
click at [17, 55] on icon "Home" at bounding box center [22, 53] width 10 height 11
